Goal: Information Seeking & Learning: Find specific fact

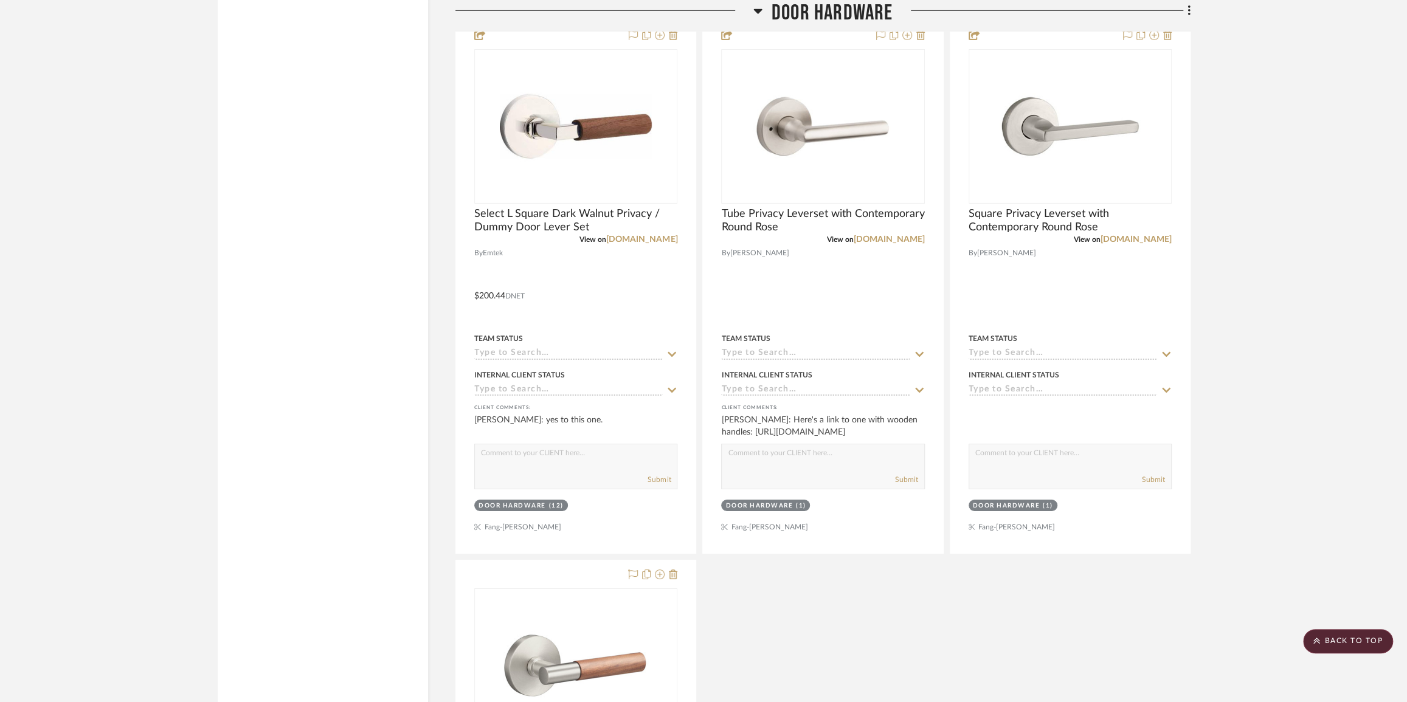
scroll to position [7222, 0]
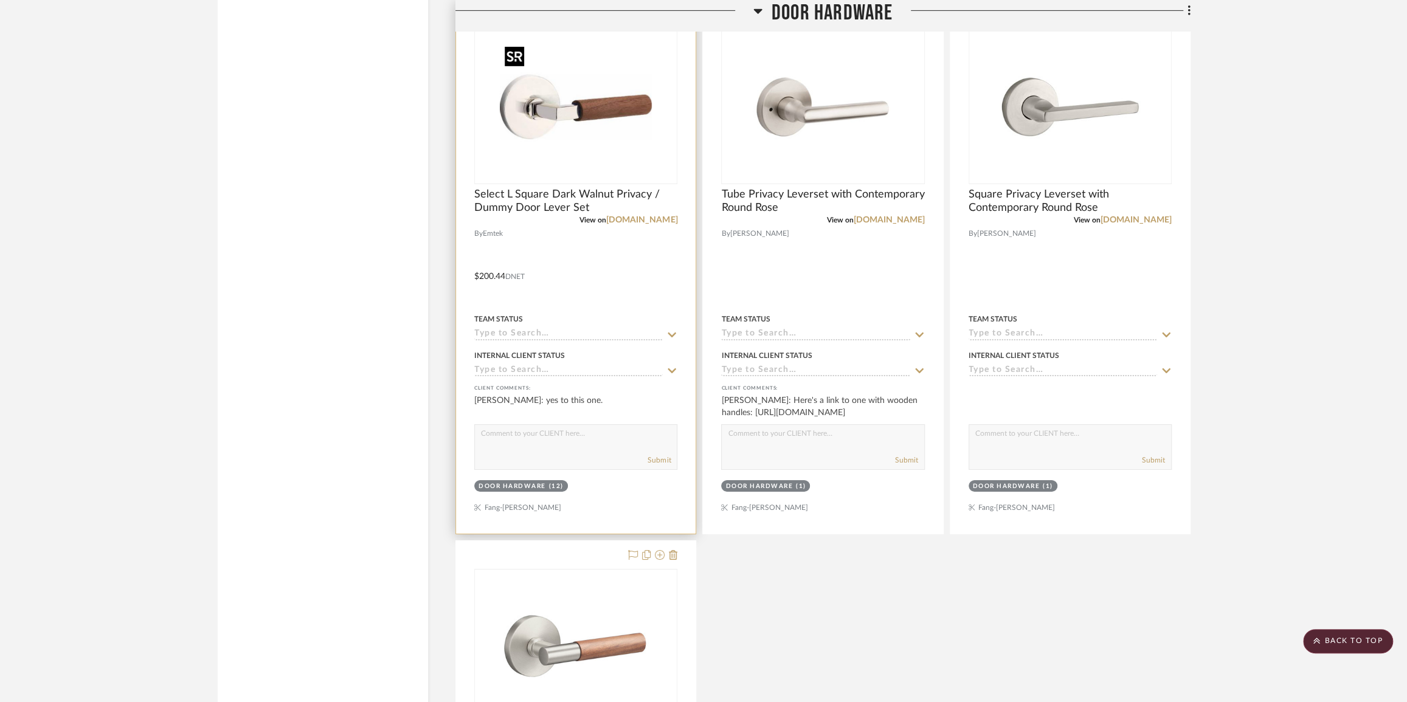
click at [576, 136] on img "0" at bounding box center [576, 107] width 152 height 152
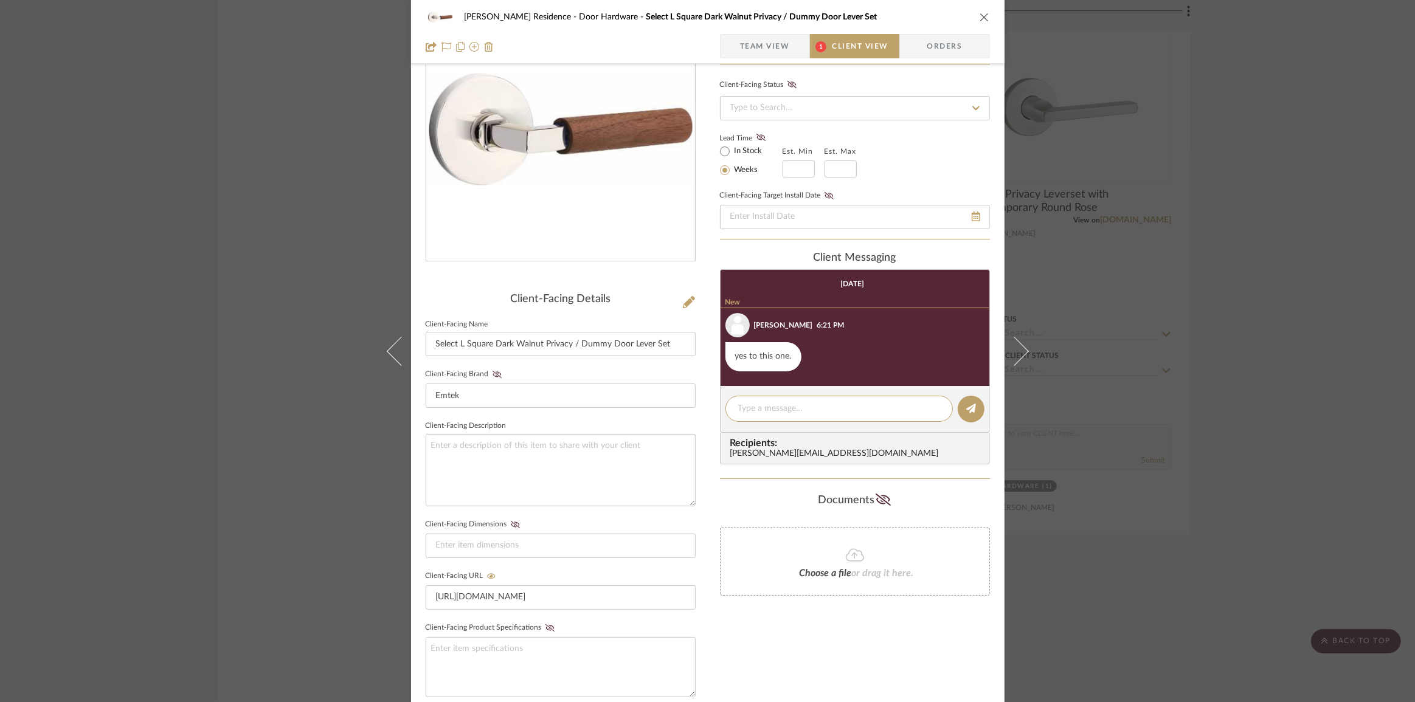
scroll to position [0, 0]
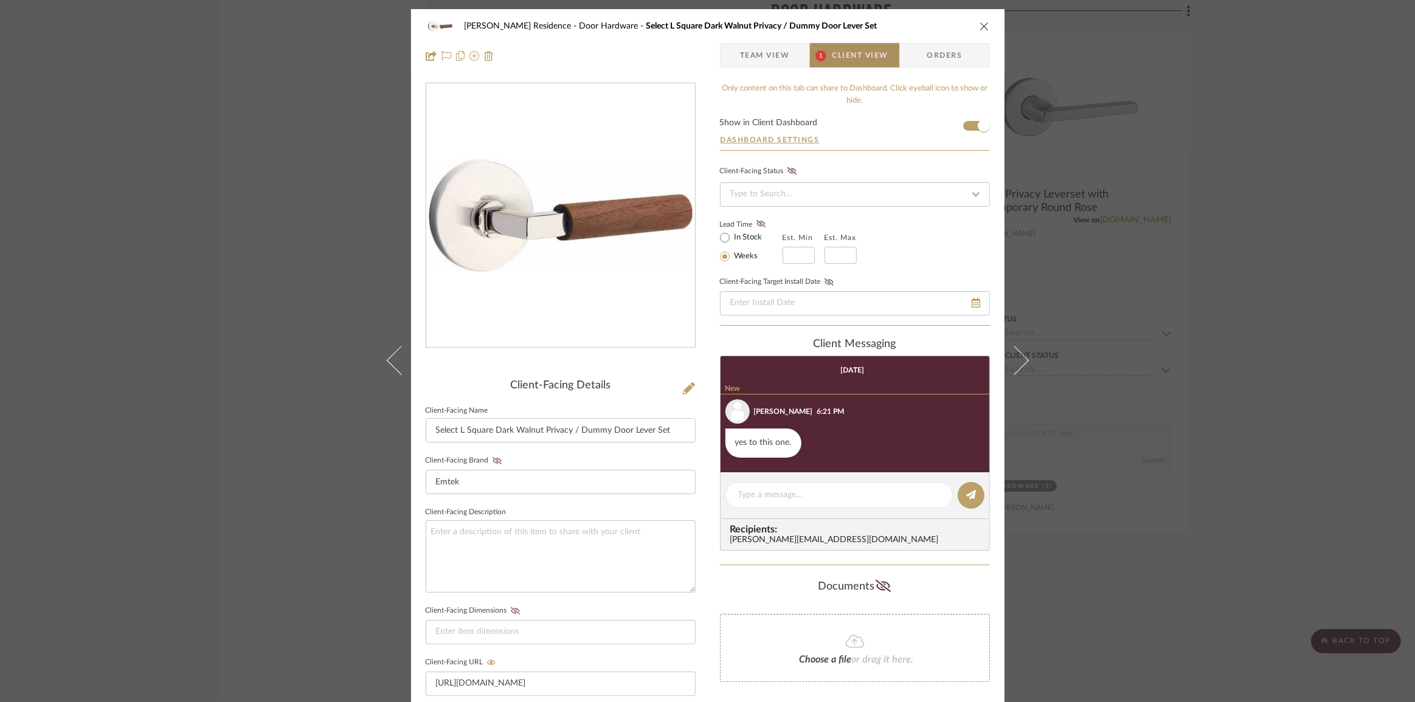
click at [851, 59] on span "Client View" at bounding box center [861, 55] width 56 height 24
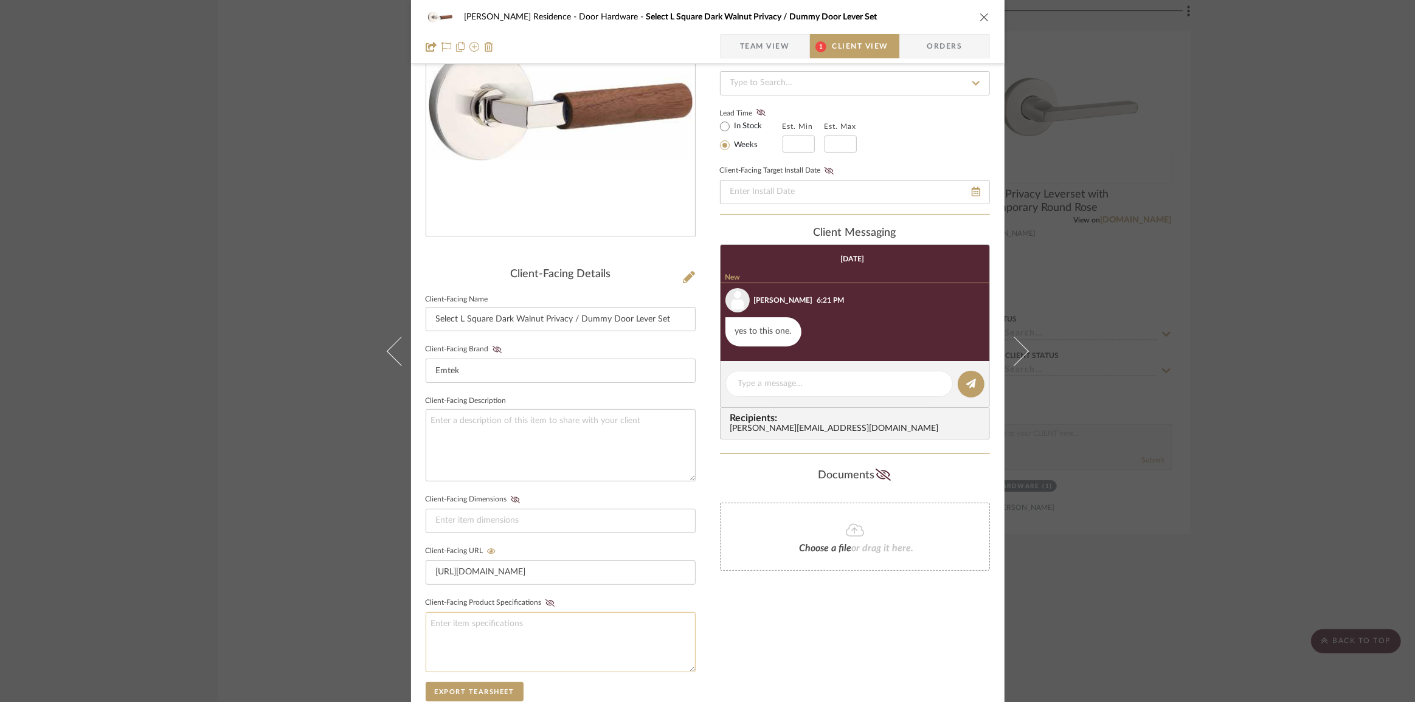
scroll to position [221, 0]
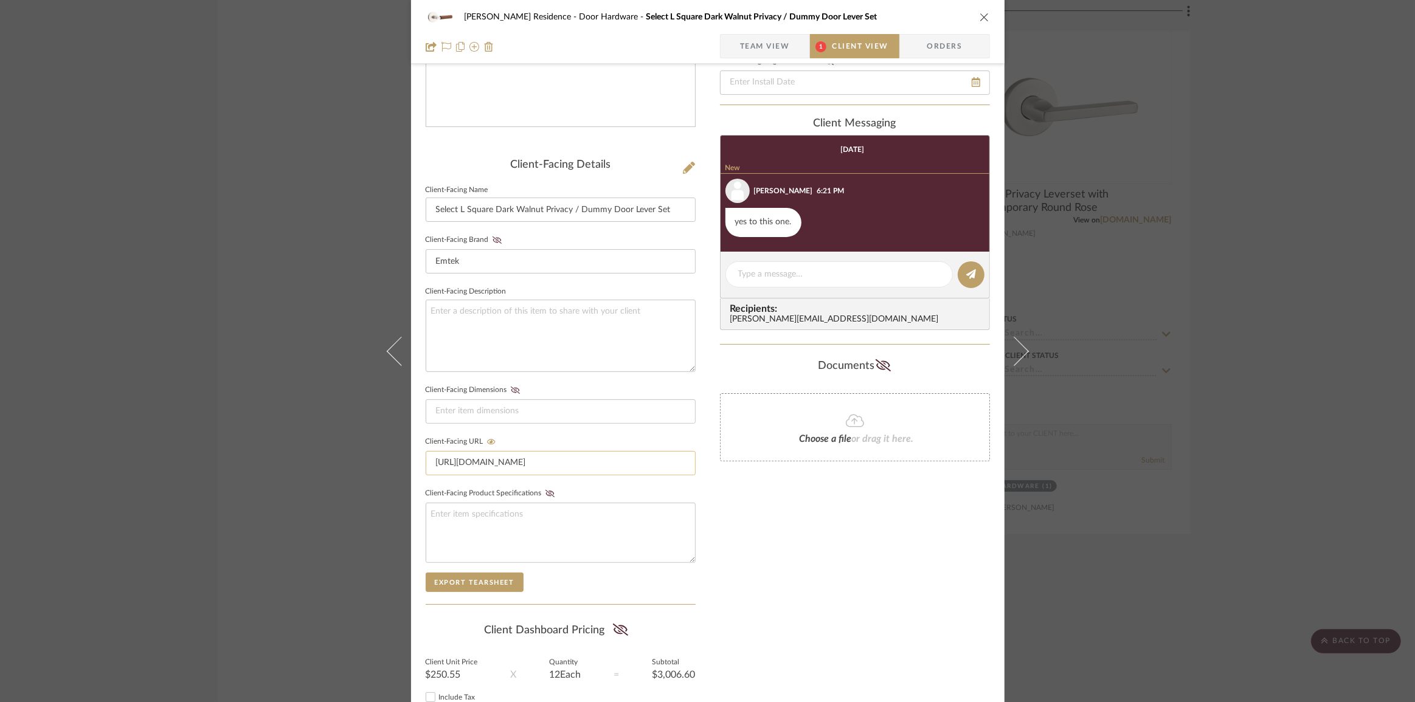
click at [498, 462] on input "[URL][DOMAIN_NAME]" at bounding box center [561, 463] width 270 height 24
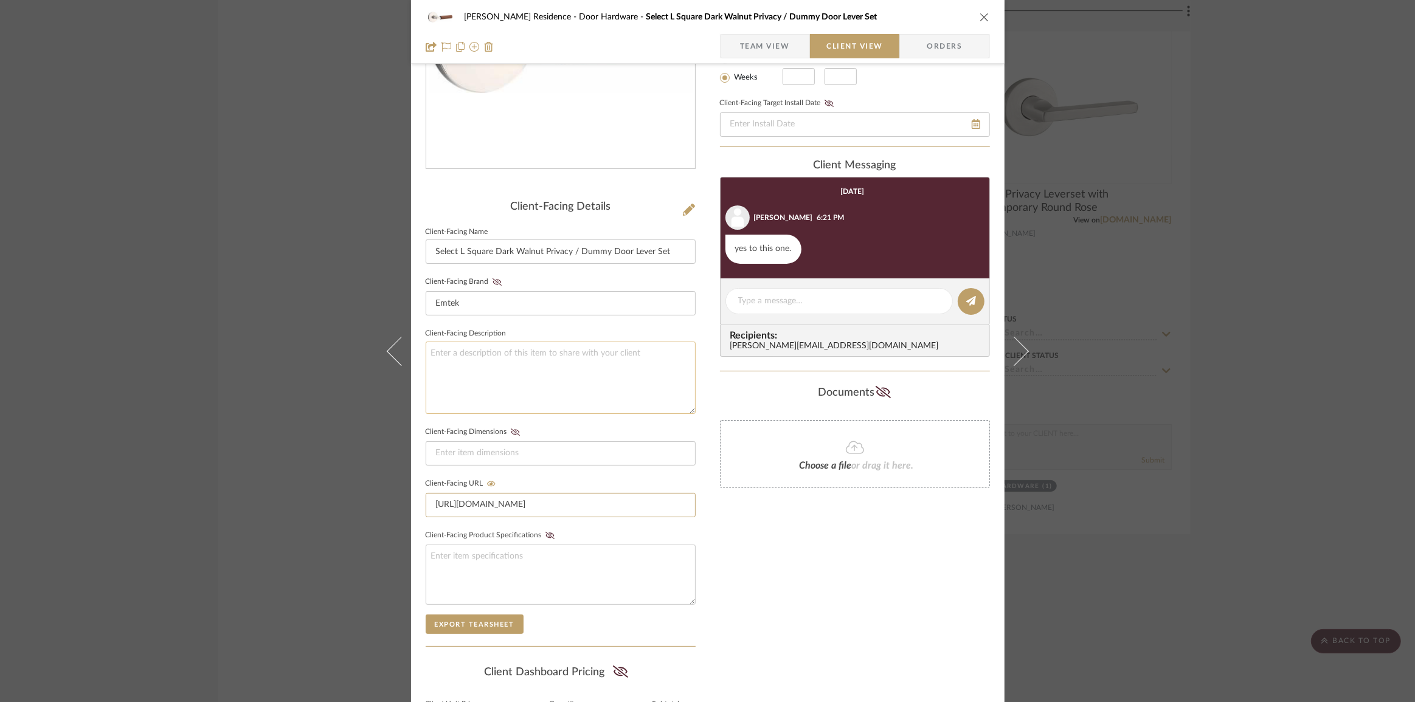
scroll to position [0, 0]
